Goal: Download file/media

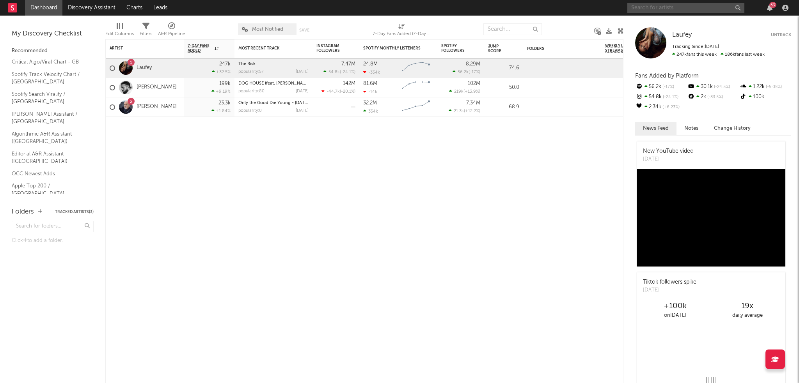
click at [659, 8] on input "text" at bounding box center [685, 8] width 117 height 10
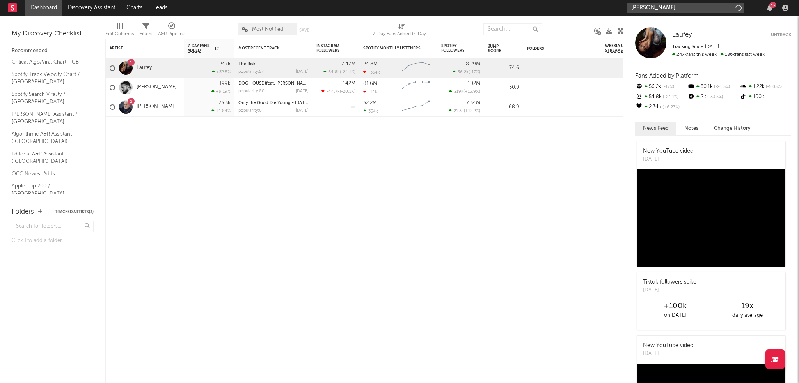
type input "[PERSON_NAME]"
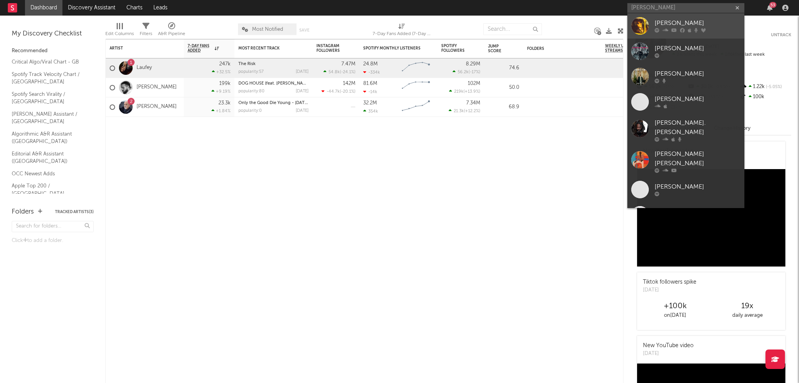
click at [685, 22] on div "[PERSON_NAME]" at bounding box center [698, 23] width 86 height 9
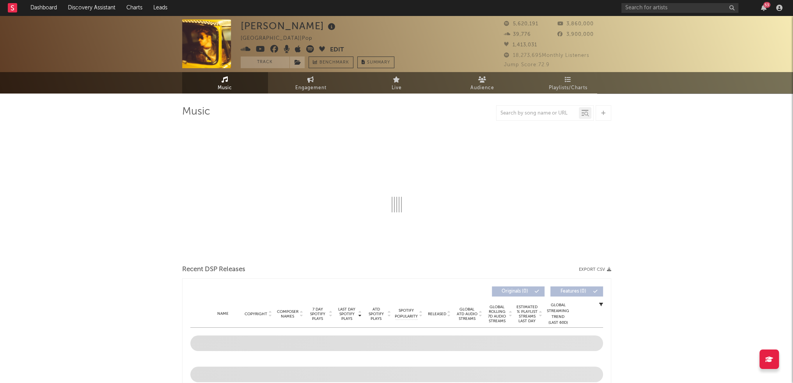
select select "6m"
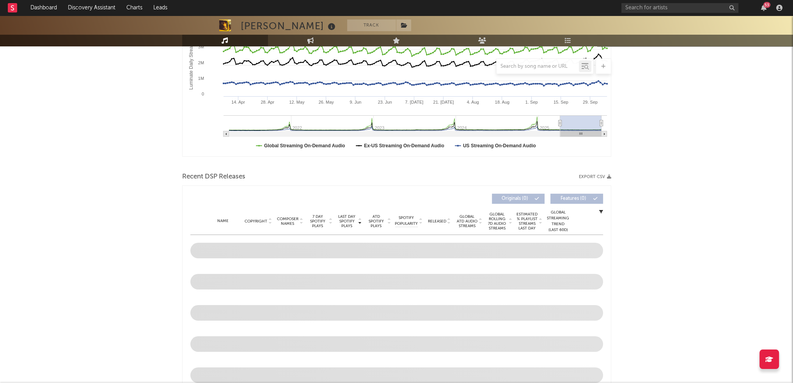
scroll to position [156, 0]
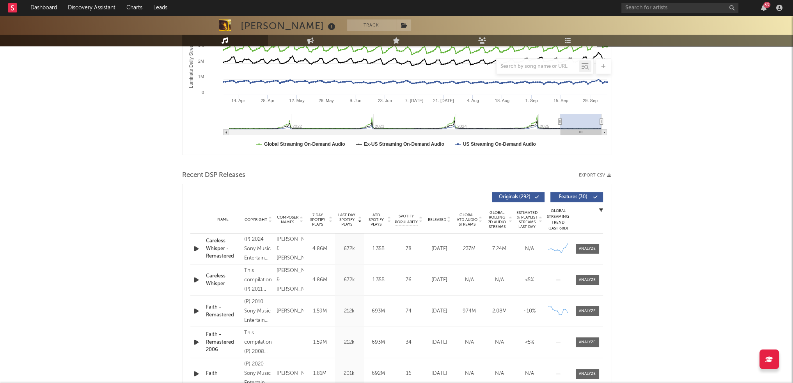
click at [609, 174] on icon "button" at bounding box center [609, 175] width 4 height 4
